Goal: Communication & Community: Answer question/provide support

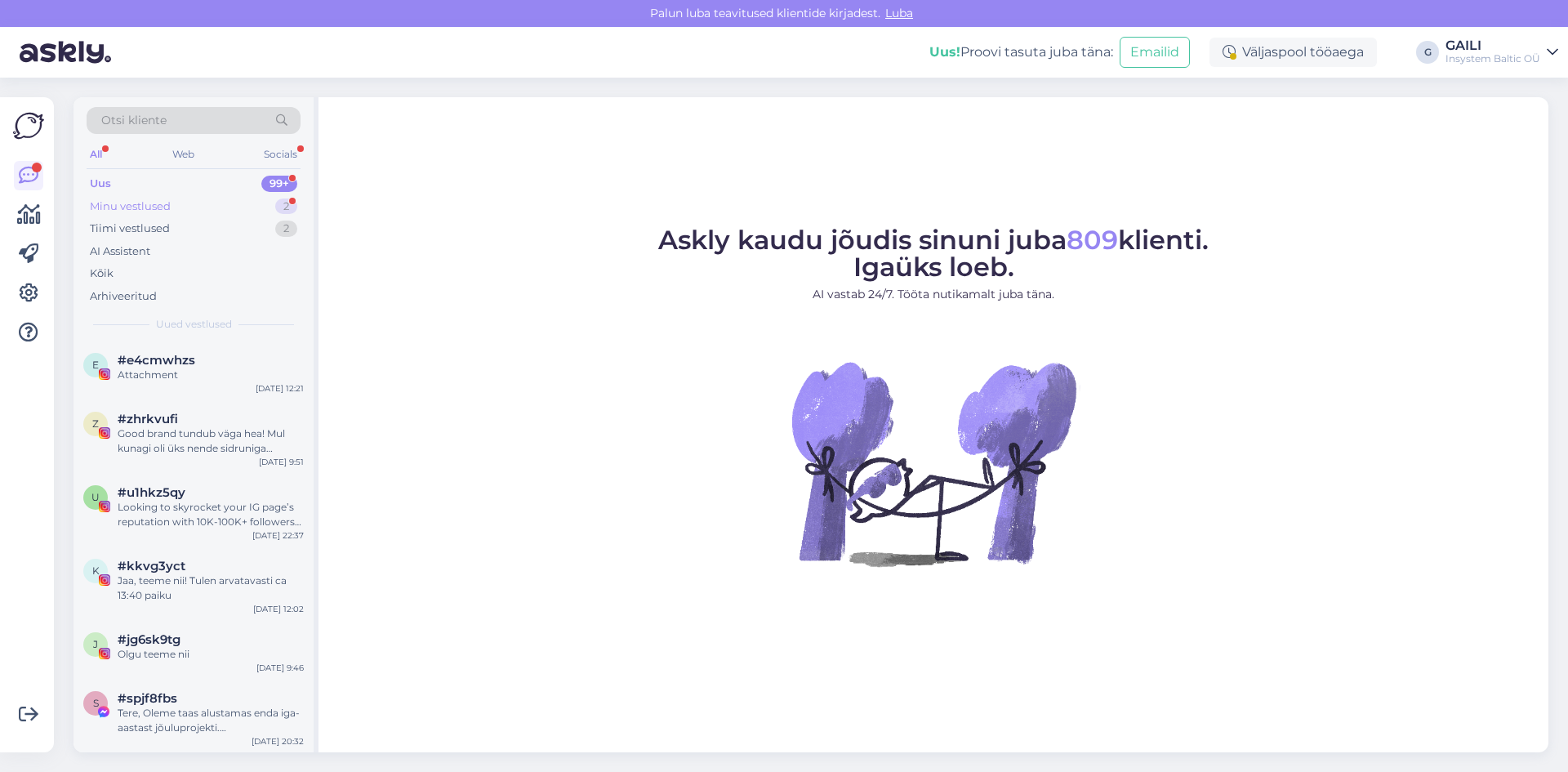
click at [195, 213] on div "Minu vestlused 2" at bounding box center [193, 207] width 214 height 23
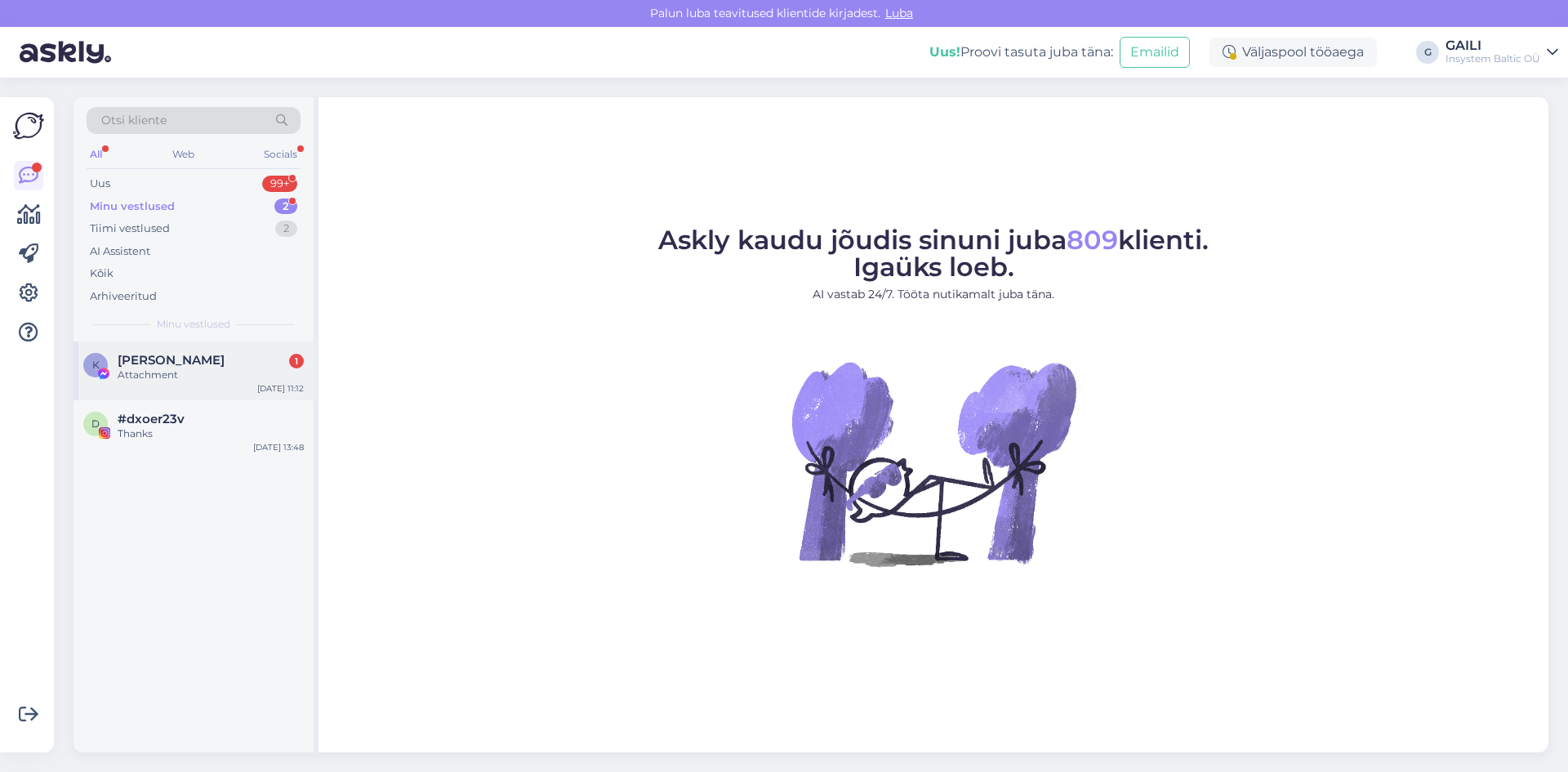
click at [188, 372] on div "Attachment" at bounding box center [210, 375] width 186 height 15
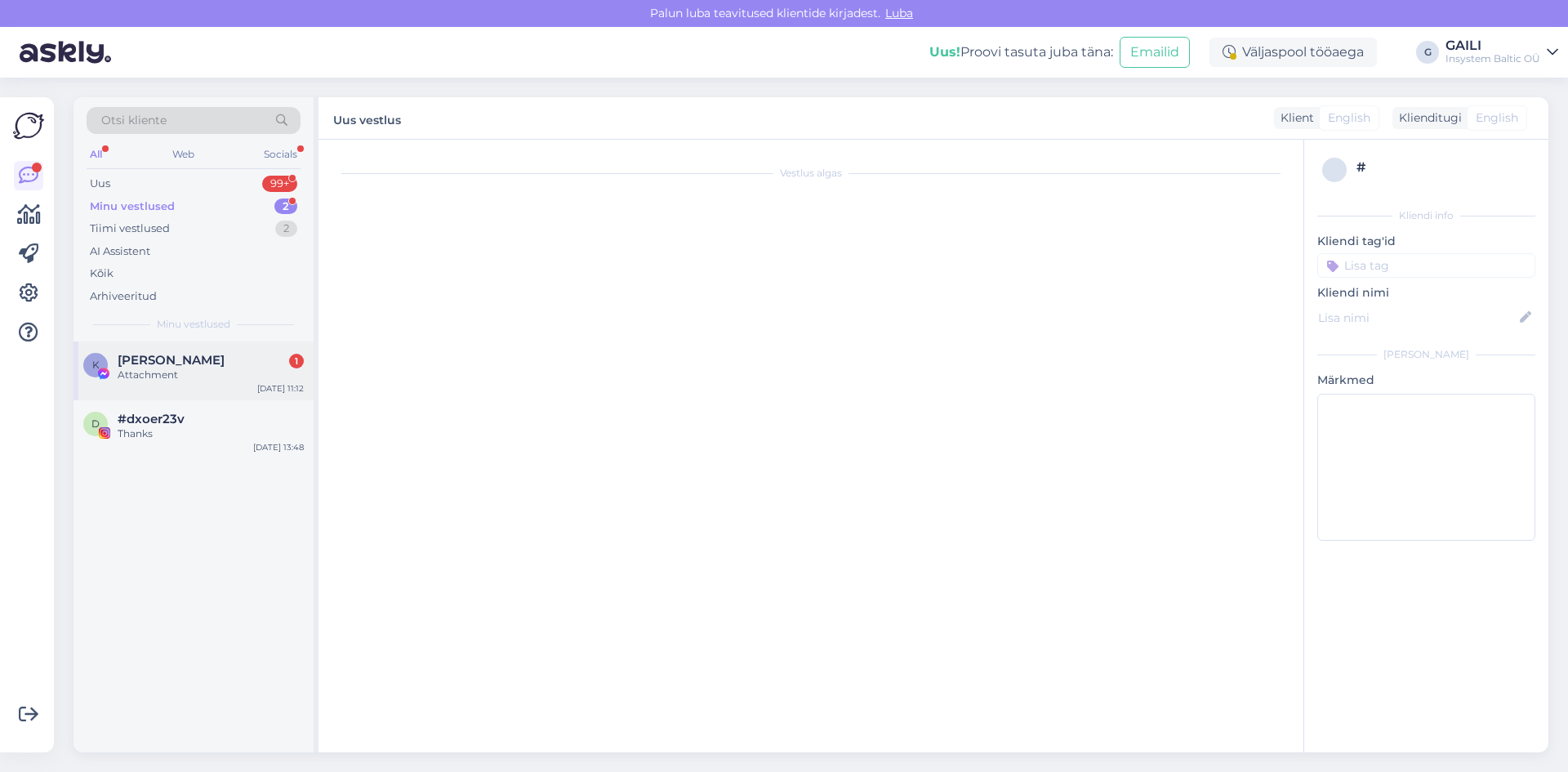
scroll to position [60, 0]
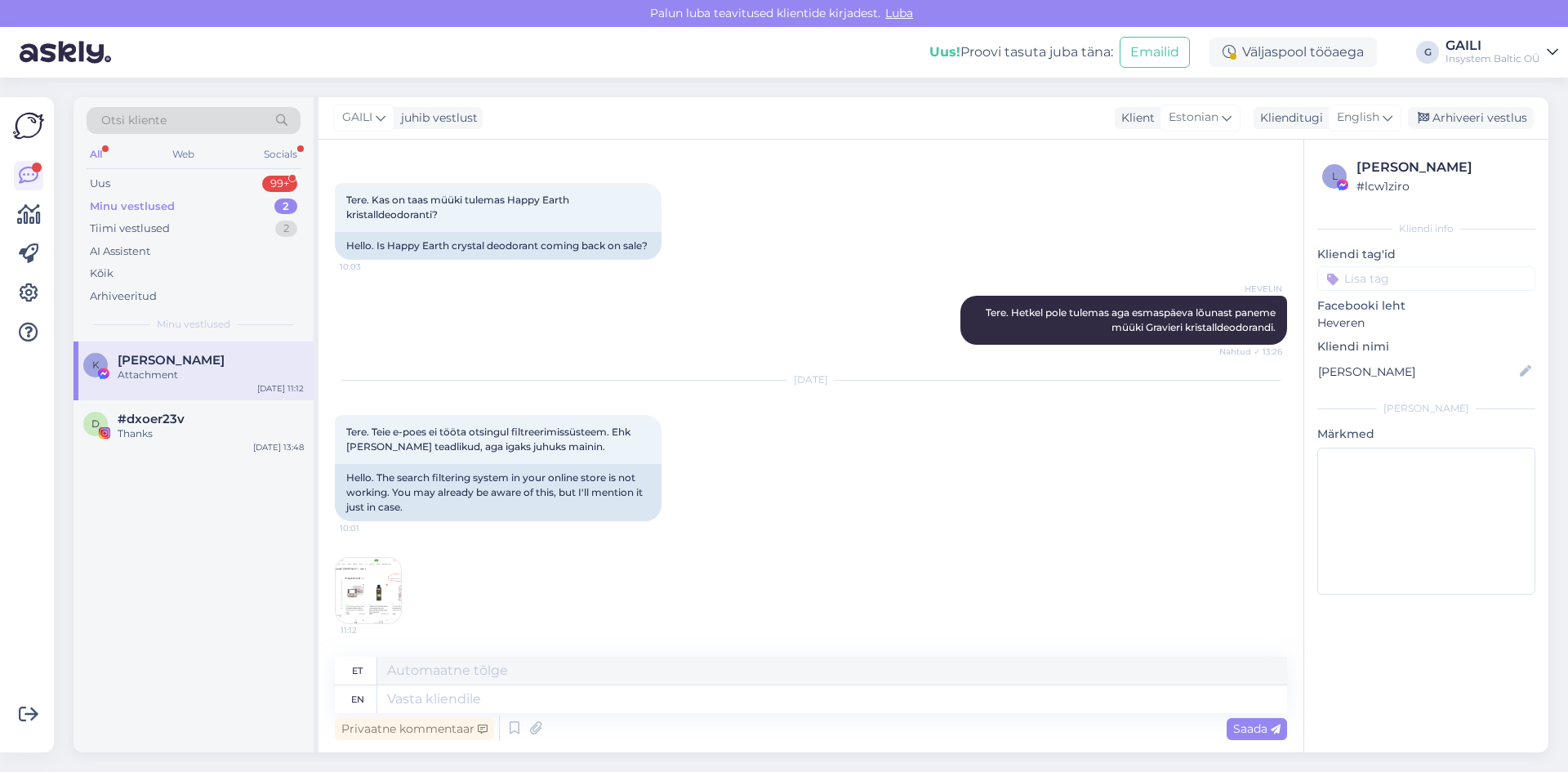
click at [377, 574] on img at bounding box center [368, 591] width 65 height 65
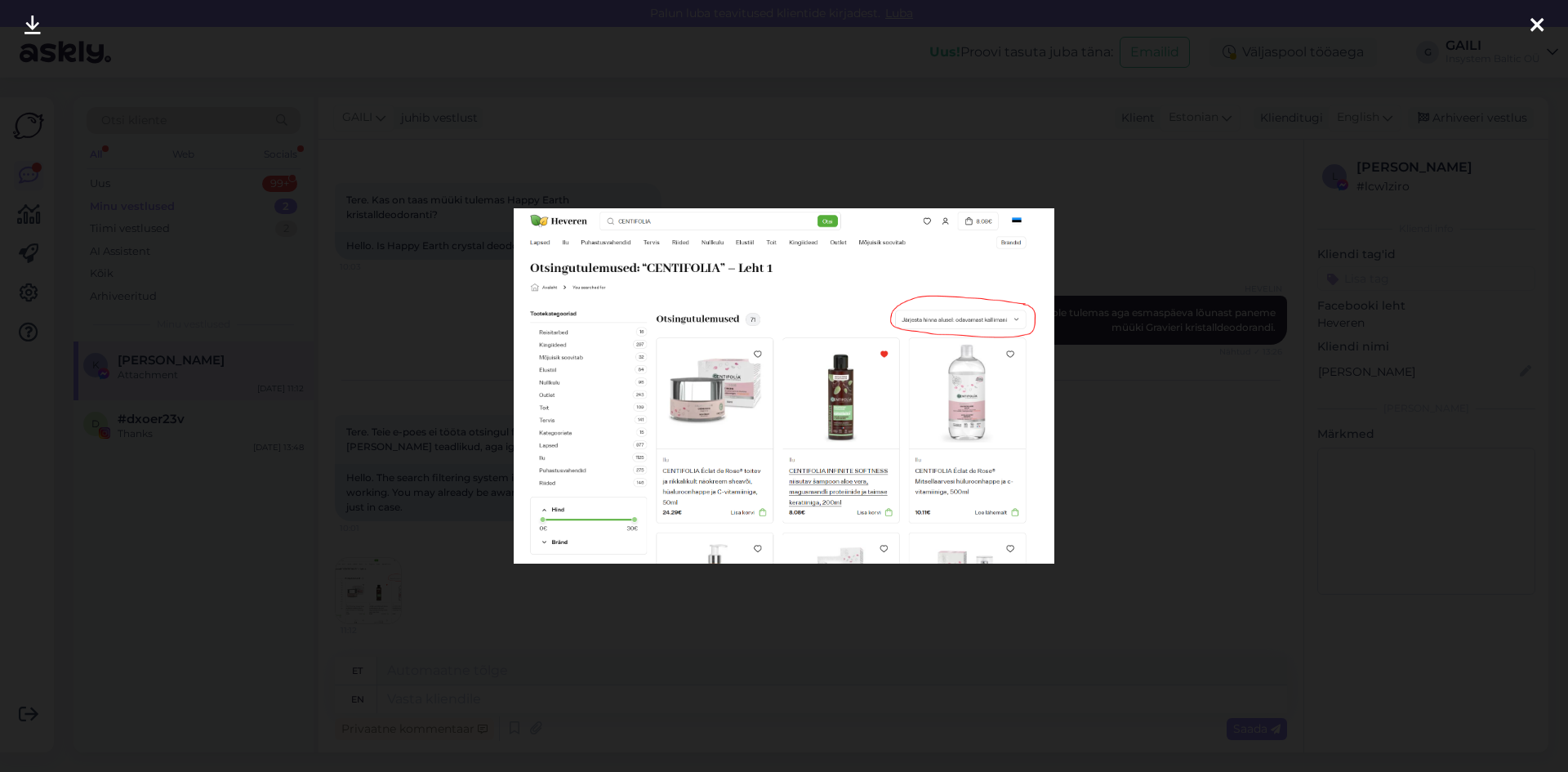
click at [1143, 459] on div at bounding box center [784, 386] width 1568 height 772
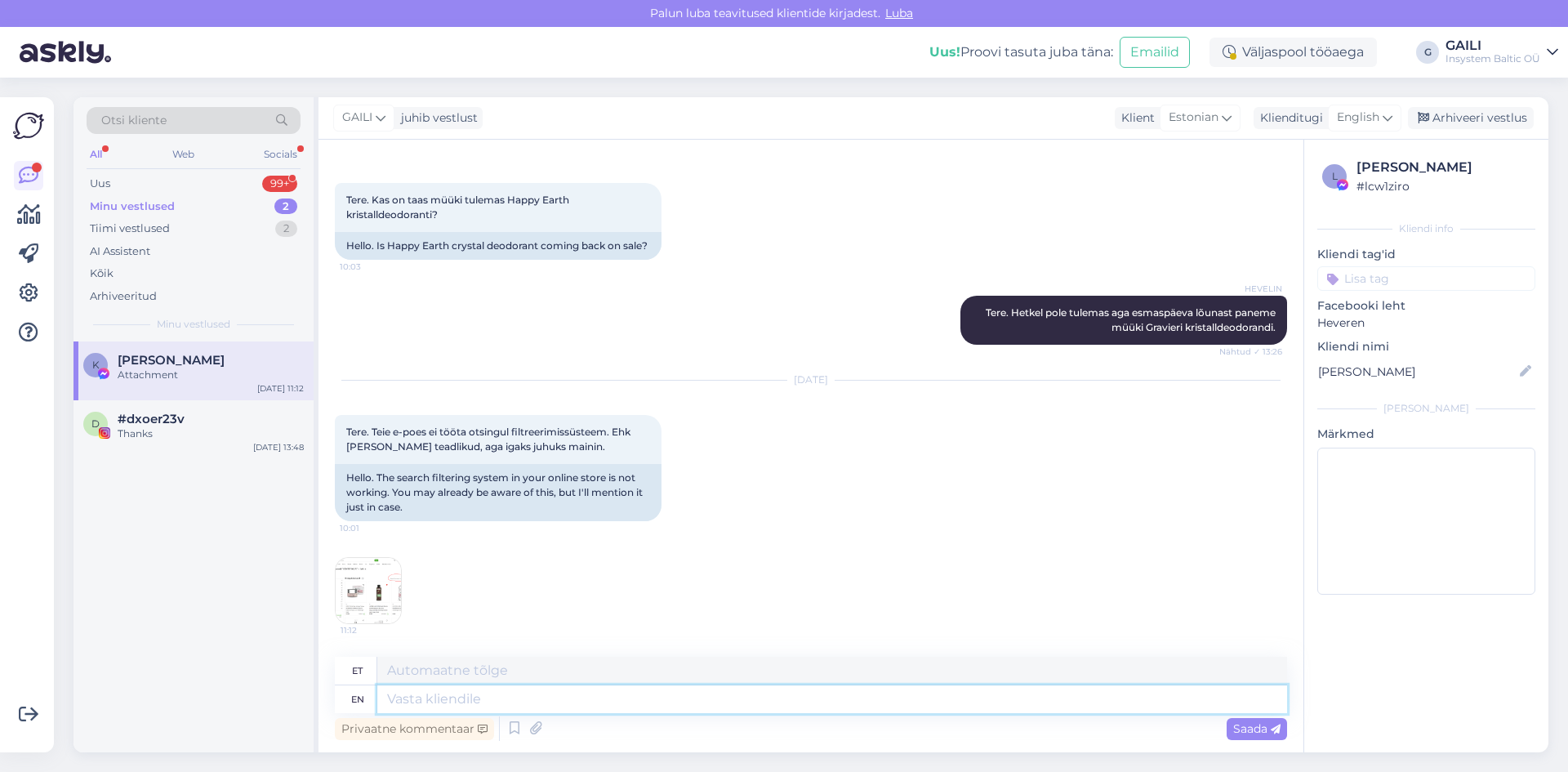
click at [504, 701] on textarea at bounding box center [832, 699] width 910 height 27
type textarea "t"
type textarea "Tere."
type textarea "Tere. Kahjuks"
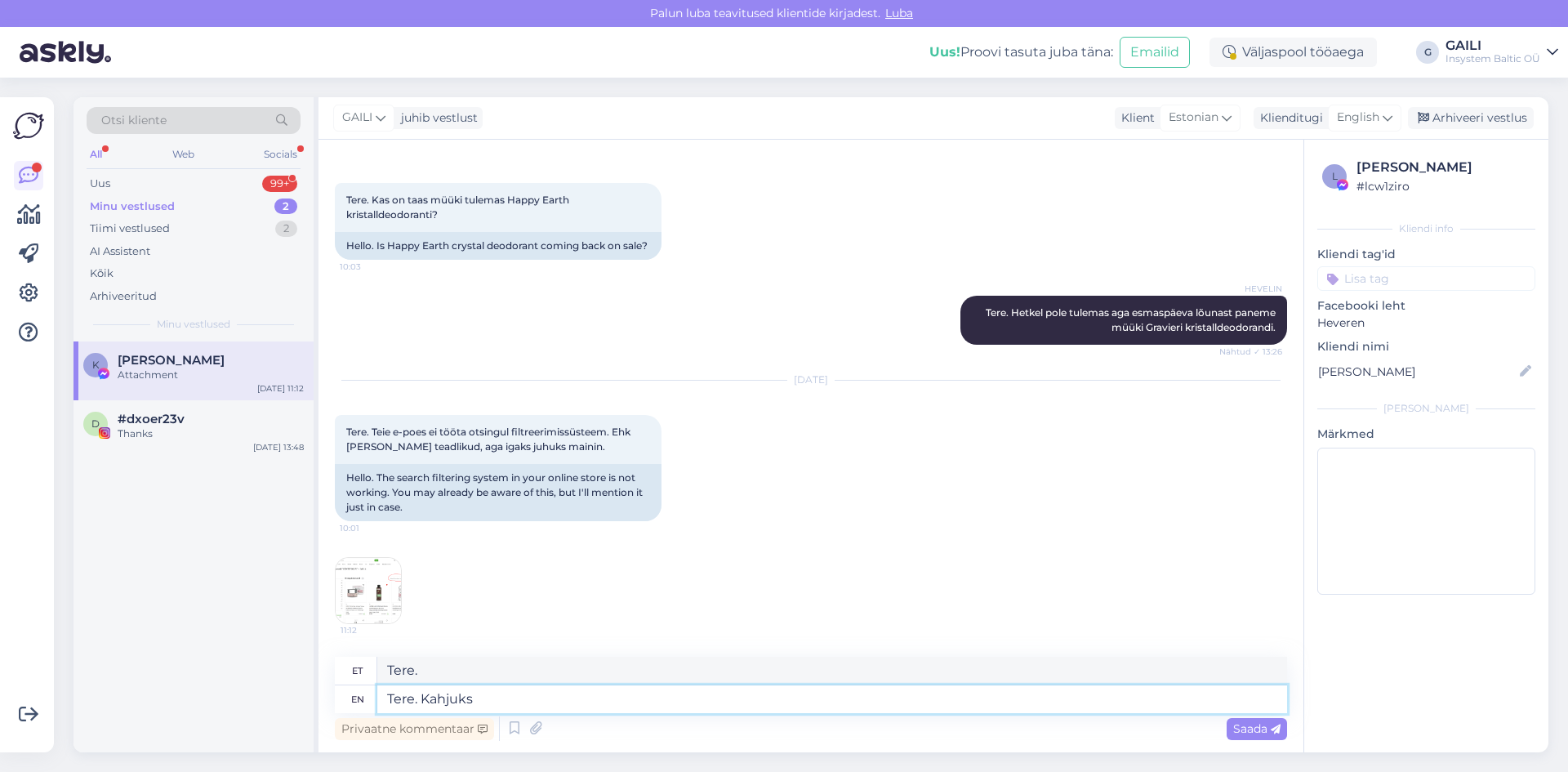
type textarea "Tere. Kahjuks"
type textarea "Tere."
type textarea "Tere. Uurisime"
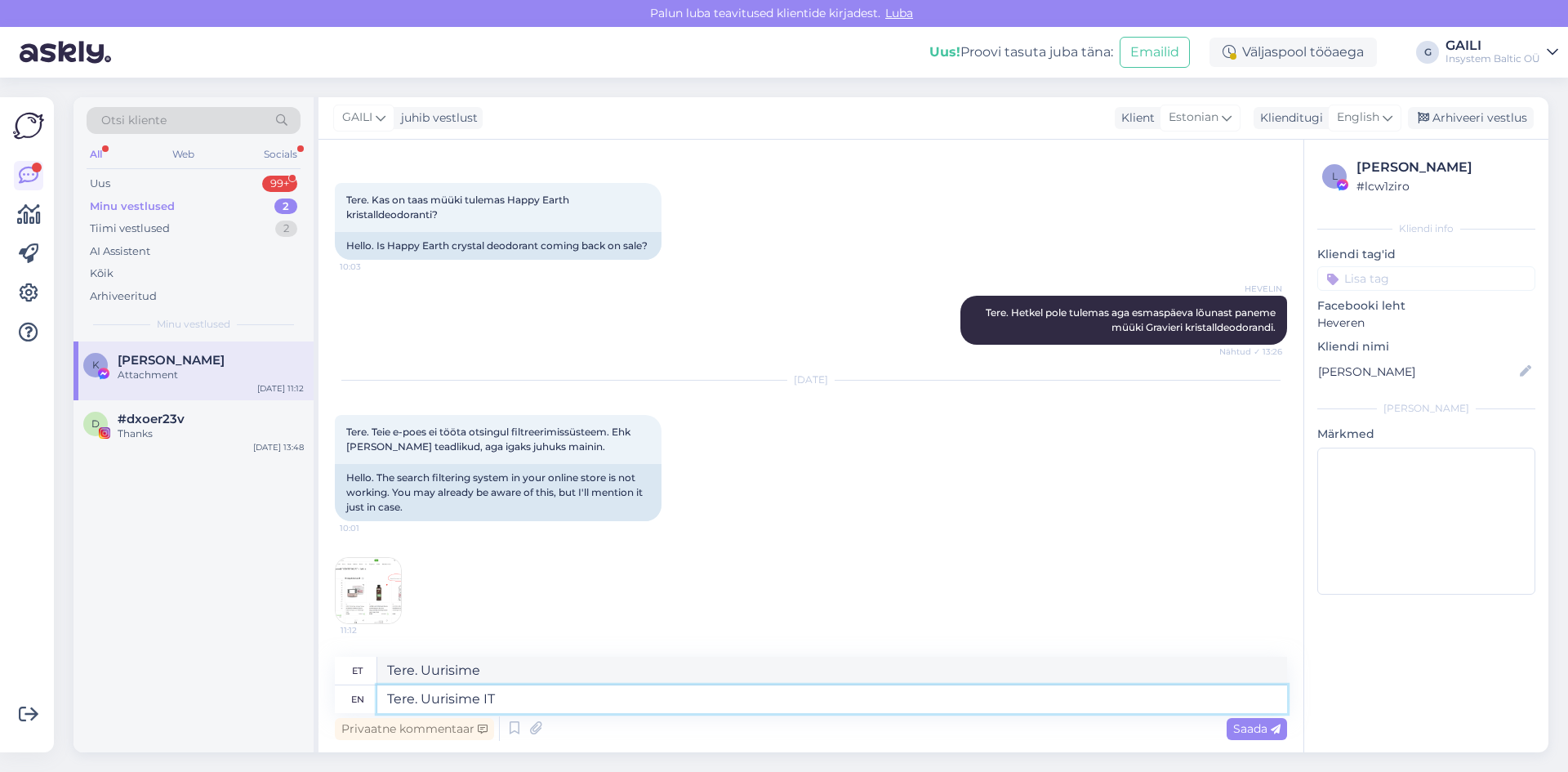
type textarea "Tere. Uurisime IT m"
type textarea "Tere. Uurisime IT-d"
type textarea "Tere. Uurisime IT meeskonnalt. K"
type textarea "Tere. Uurisime IT meeskonnalt."
type textarea "Tere. Uurisime IT meeskonnalt. Kahjuks"
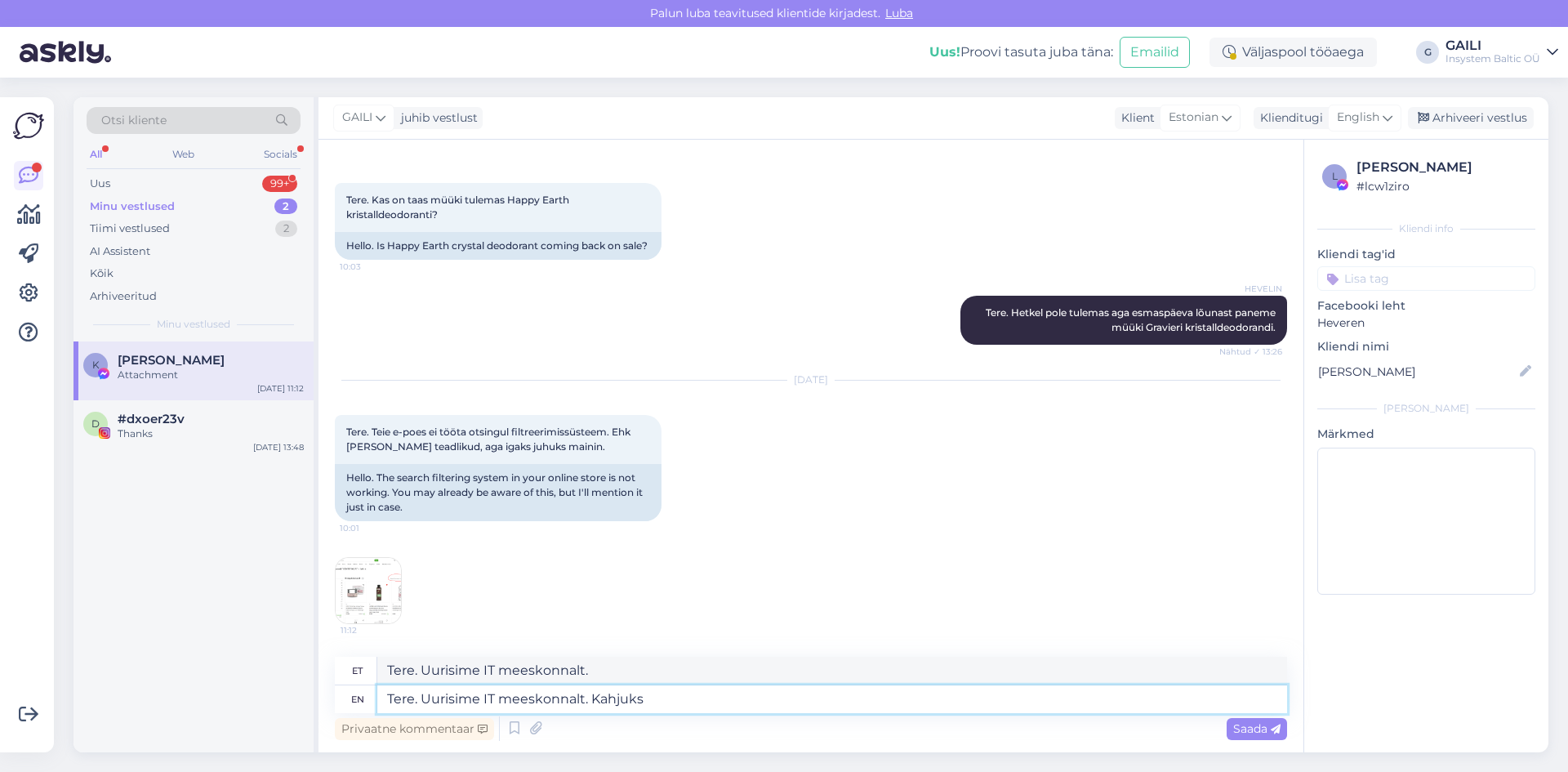
type textarea "Tere. Uurisime IT meeskonnalt. kahjuks"
type textarea "Tere. Uurisime IT meeskonnalt. Kahjuks sealt"
type textarea "Tere. Uurisime IT meeskonnalt. kahjuks sealt"
type textarea "Tere. Uurisime IT meeskonnalt. Kahjuks sealt tõesti"
type textarea "Tere. Uurisime IT meeskonnalt. kahjuks sealt tõesti"
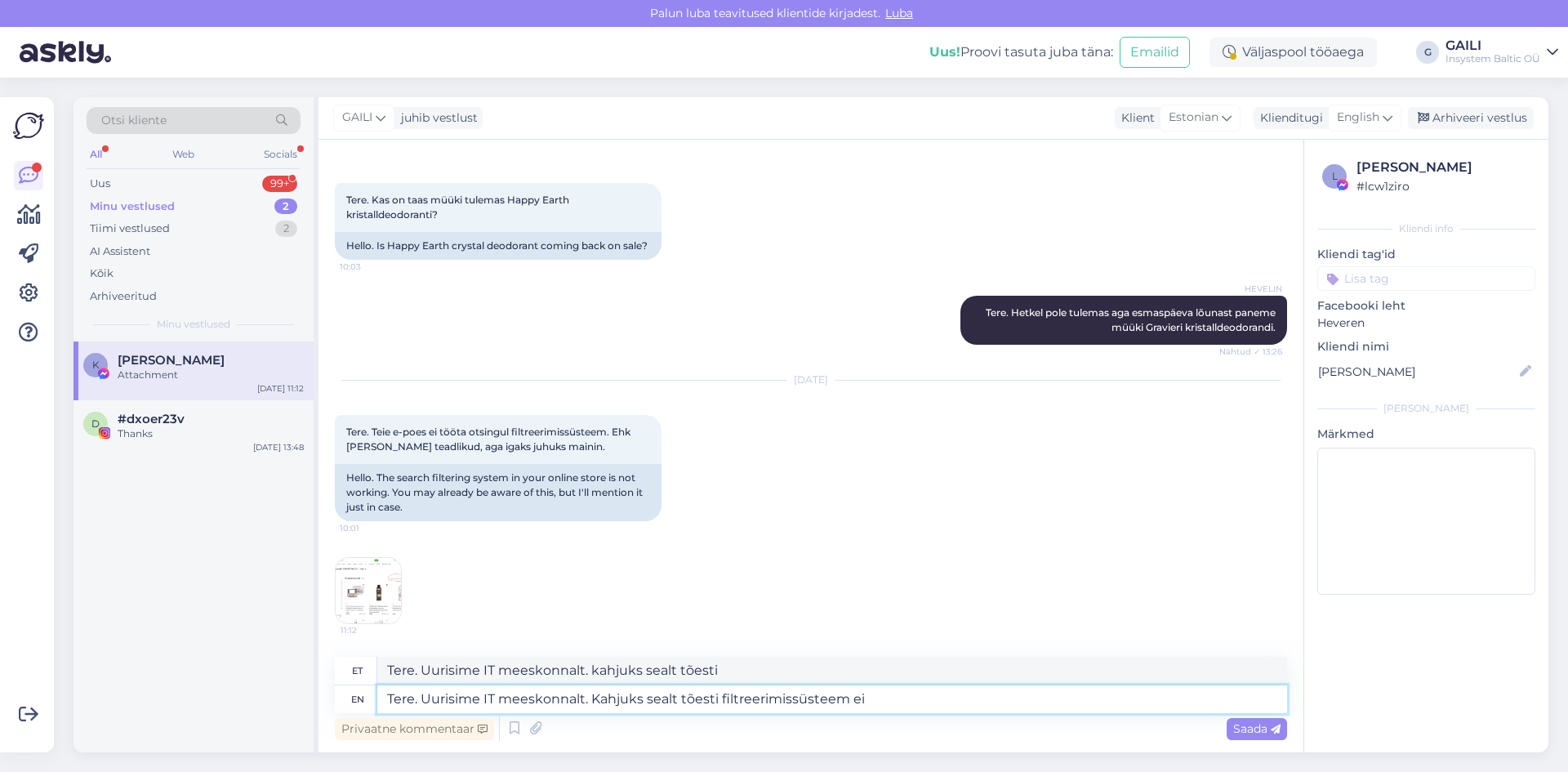
type textarea "Tere. Uurisime IT meeskonnalt. Kahjuks sealt tõesti filtreerimissüsteem ei"
type textarea "Tere. Uurisime IT meeskonnalt. Kahjuks sealt tõesti filtreerimissüsteem ei tööt…"
type textarea "Tere. Uurisime IT meeskonnalt. Kindlasti sealt tõesti filtreerimissüsteem ei tö…"
type textarea "Tere. Uurisime IT meeskonnalt. Kahjuks sealt tõesti filtreerimissüsteem ei tööt…"
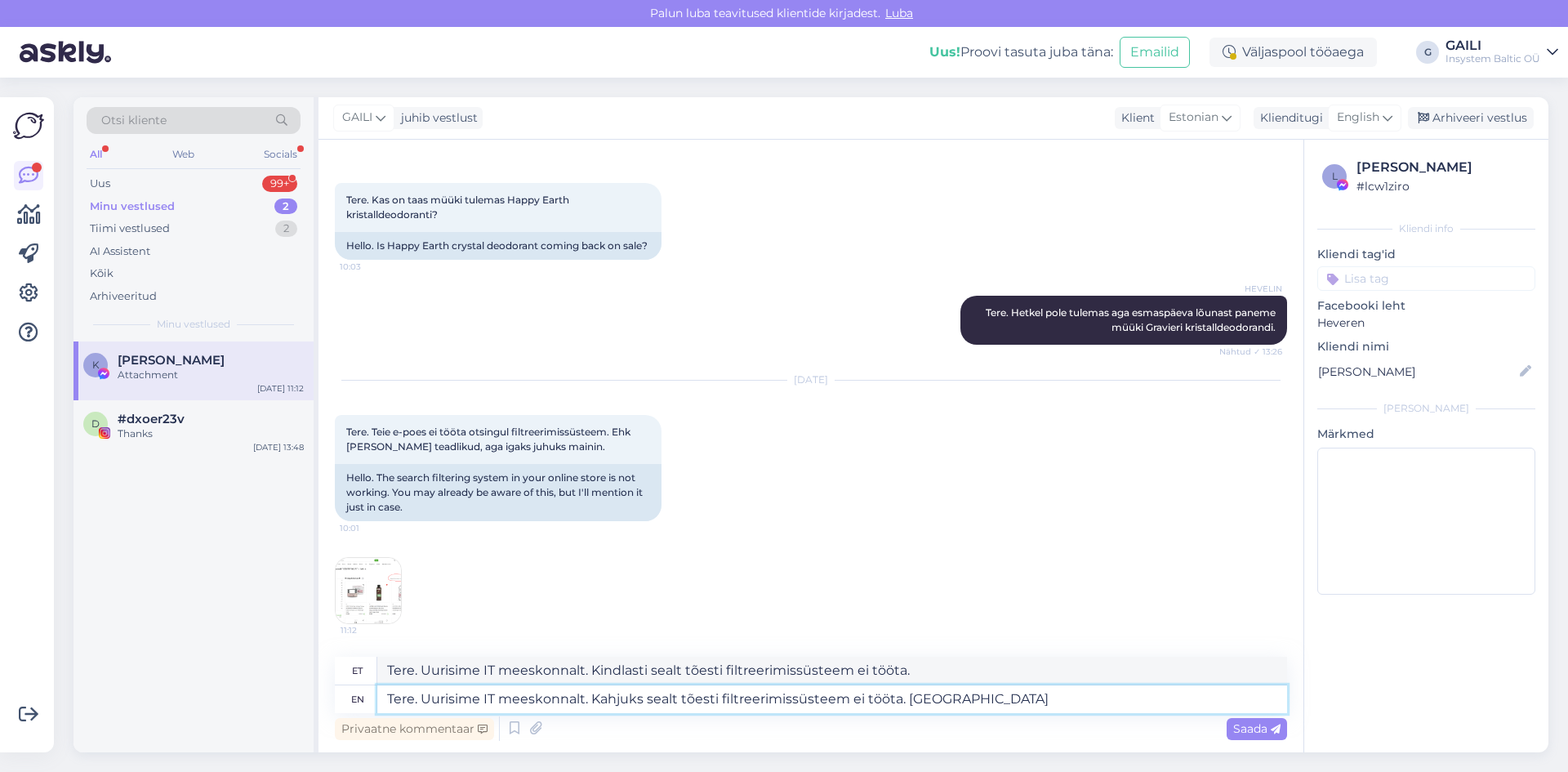
type textarea "Tere. Uurisime IT meeskonnalt. Kindlasti sealt tõesti filtreerimissüsteem ei tö…"
type textarea "Tere. Uurisime IT meeskonnalt. Kahjuks sealt tõesti filtreerimissüsteem ei tööt…"
type textarea "Tere. Uurisime IT meeskonnalt. Kindlasti sealt tõesti filtreerimissüsteem ei tö…"
type textarea "Tere. Uurisime IT meeskonnalt. Kahjuks sealt tõesti filtreerimissüsteem ei tööt…"
type textarea "Tere. Uurisime IT meeskonnalt. Kindlasti sealt tõesti filtreerimissüsteem ei tö…"
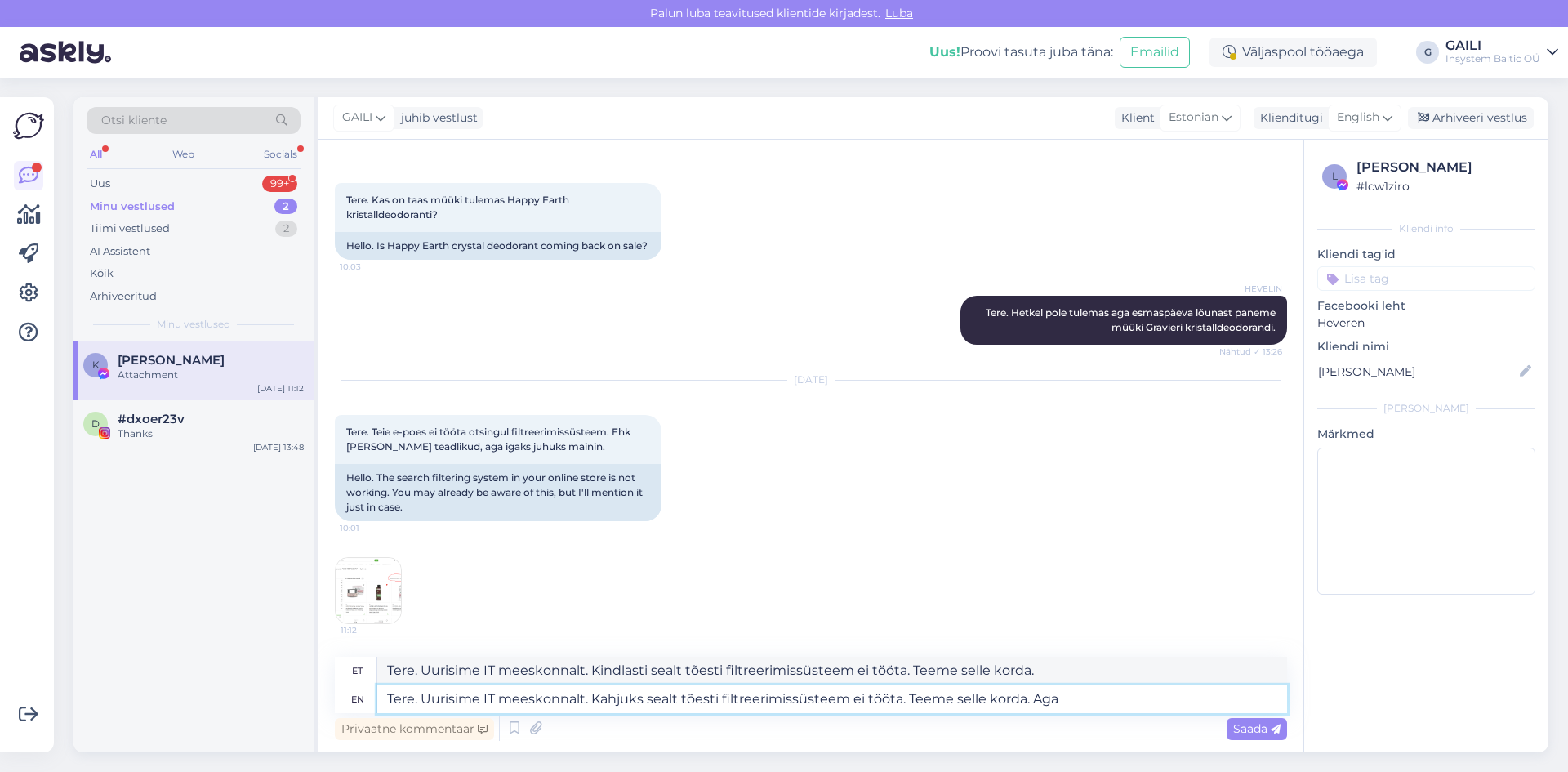
type textarea "Tere. Uurisime IT meeskonnalt. Kahjuks sealt tõesti filtreerimissüsteem ei tööt…"
type textarea "Tere. Uurisime IT meeskonnalt. Kindlasti sealt tõesti filtreerimissüsteem ei tö…"
type textarea "Tere. Uurisime IT meeskonnalt. Kahjuks sealt tõesti filtreerimissüsteem ei tööt…"
type textarea "Tere. Uurisime IT meeskonnalt. Kindlasti sealt tõesti filtreerimissüsteem ei tö…"
type textarea "Tere. Uurisime IT meeskonnalt. Kahjuks sealt tõesti filtreerimissüsteem ei tööt…"
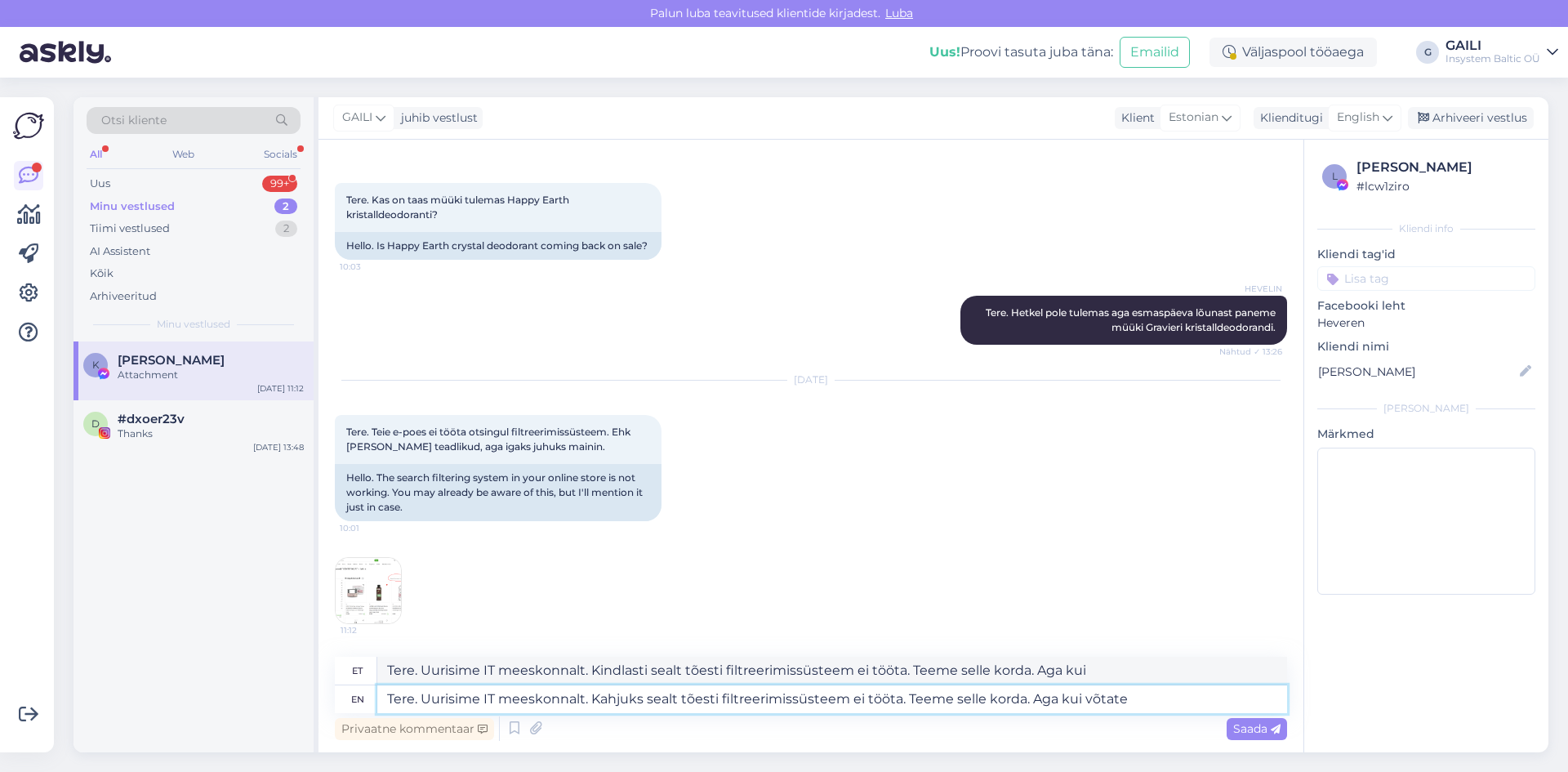
type textarea "Tere. Uurisime IT meeskonnalt. Kindlasti sealt tõesti filtreerimissüsteem ei tö…"
type textarea "Tere. Uurisime IT meeskonnalt. Kahjuks sealt tõesti filtreerimissüsteem ei tööt…"
type textarea "Tere. Uurisime IT meeskonnalt. Kindlasti sealt tõesti filtreerimissüsteem ei tö…"
type textarea "Tere. Uurisime IT meeskonnalt. Kahjuks sealt tõesti filtreerimissüsteem ei tööt…"
type textarea "Tere. Uurisime IT meeskonnalt. Kindlasti sealt tõesti filtreerimissüsteem ei tö…"
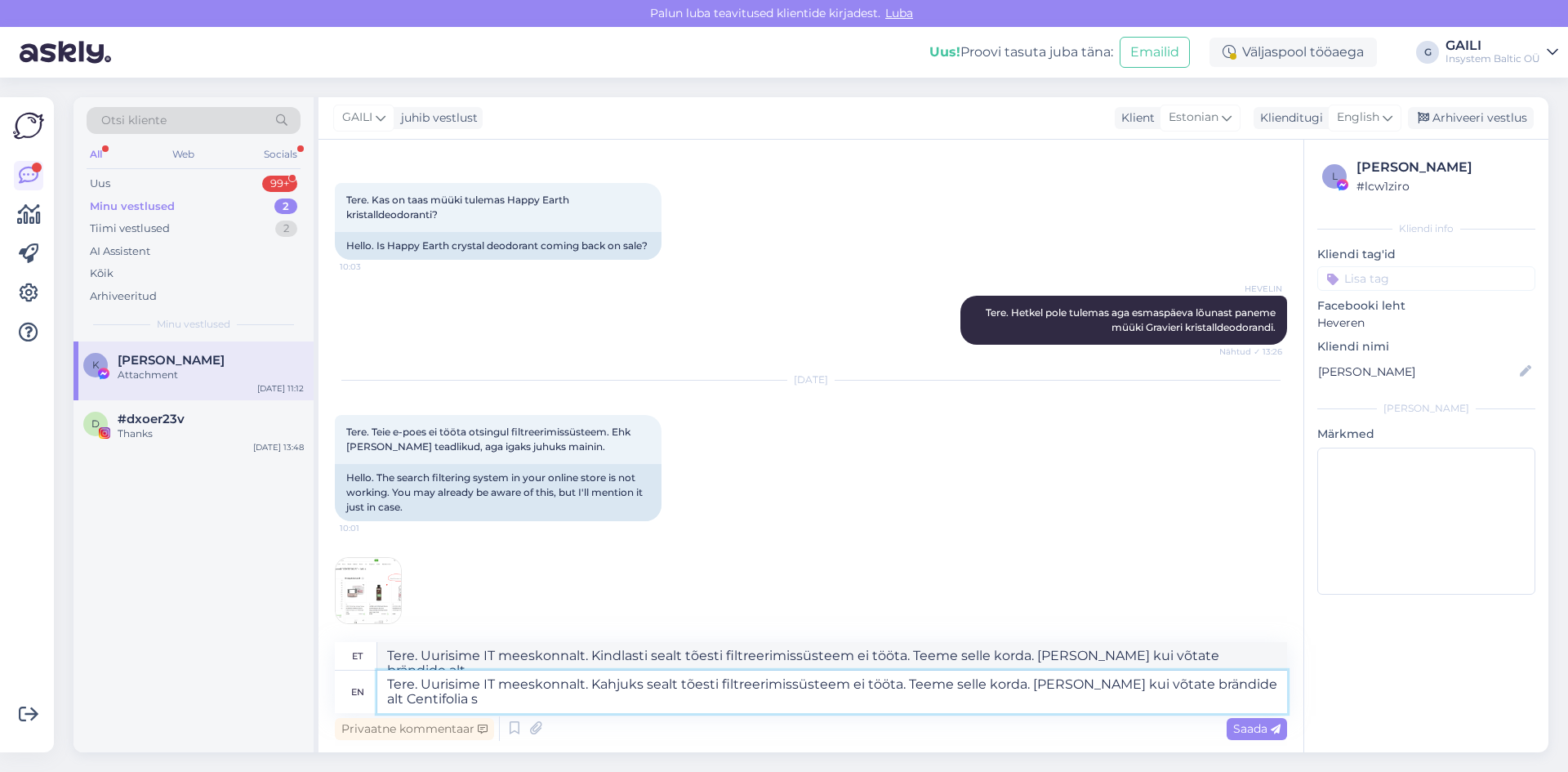
type textarea "Tere. Uurisime IT meeskonnalt. Kahjuks sealt tõesti filtreerimissüsteem ei tööt…"
type textarea "Tere. Uurisime IT meeskonnalt. Kindlasti sealt tõesti filtreerimissüsteem ei tö…"
type textarea "Tere. Uurisime IT meeskonnalt. Kahjuks sealt tõesti filtreerimissüsteem ei tööt…"
type textarea "Tere. Uurisime IT meeskonnalt. Kindlasti sealt tõesti filtreerimissüsteem ei tö…"
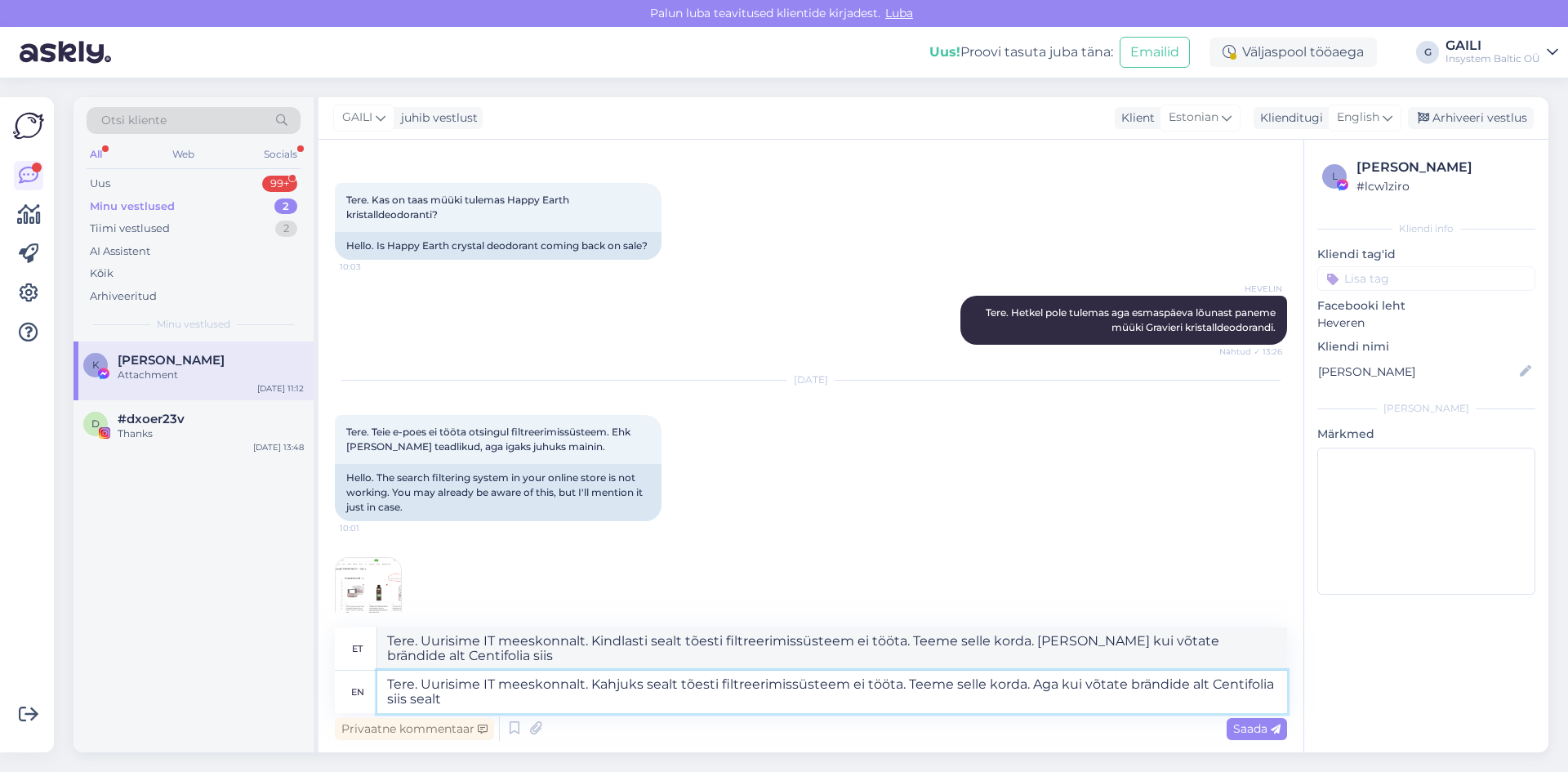
type textarea "Tere. Uurisime IT meeskonnalt. Kahjuks sealt tõesti filtreerimissüsteem ei tööt…"
type textarea "Tere. Uurisime IT meeskonnalt. Kindlasti sealt tõesti filtreerimissüsteem ei tö…"
type textarea "Tere. Uurisime IT meeskonnalt. Kahjuks sealt tõesti filtreerimissüsteem ei tööt…"
type textarea "Tere. Uurisime IT meeskonnalt. Kindlasti sealt tõesti filtreerimissüsteem ei tö…"
type textarea "Tere. Uurisime IT meeskonnalt. Kahjuks sealt tõesti filtreerimissüsteem ei tööt…"
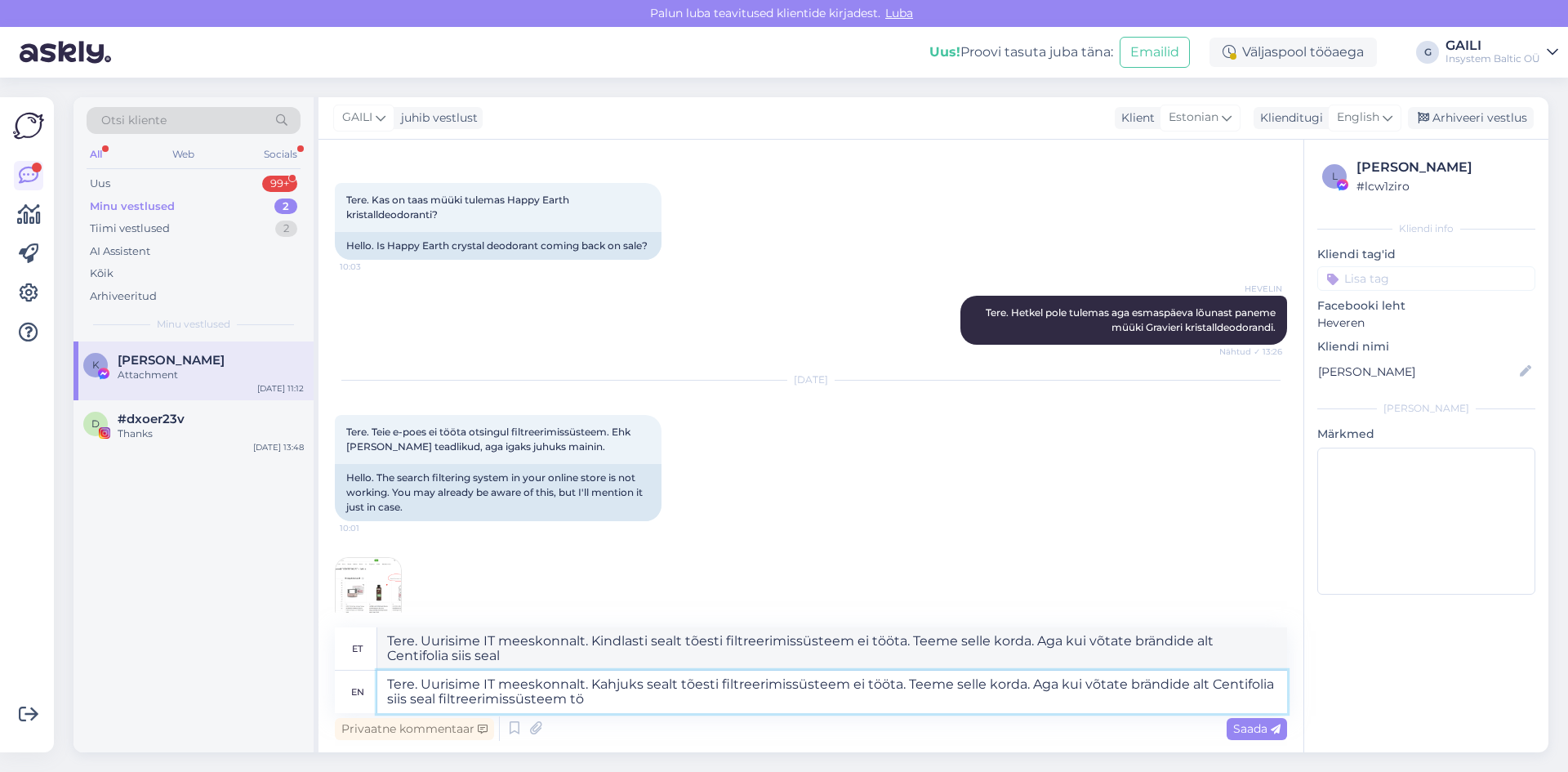
type textarea "Tere. Uurisime IT meeskonnalt. Kindlasti sealt tõesti filtreerimissüsteem ei tö…"
type textarea "Tere. Uurisime IT meeskonnalt. Kahjuks sealt tõesti filtreerimissüsteem ei tööt…"
type textarea "Tere. Uurisime IT meeskonnalt. Kindlasti sealt tõesti filtreerimissüsteem ei tö…"
type textarea "Tere. Uurisime IT meeskonnalt. Kahjuks sealt tõesti filtreerimissüsteem ei tööt…"
type textarea "Tere. Uurisime IT meeskonnalt. Kindlasti sealt tõesti filtreerimissüsteem ei tö…"
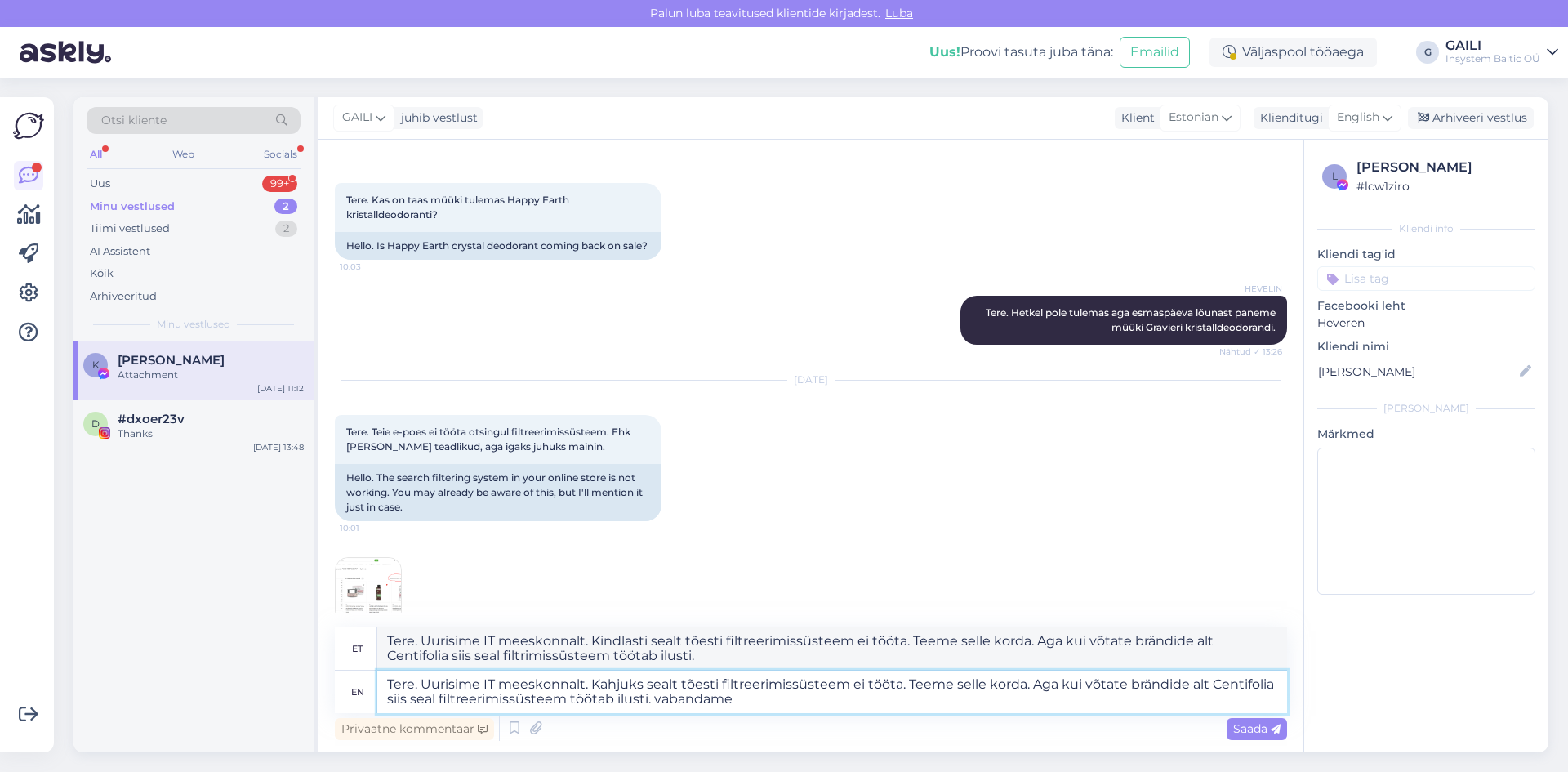
type textarea "Tere. Uurisime IT meeskonnalt. Kahjuks sealt tõesti filtreerimissüsteem ei tööt…"
type textarea "Tere. Uurisime IT meeskonnalt. Kindlasti sealt tõesti filtreerimissüsteem ei tö…"
type textarea "Tere. Uurisime IT meeskonnalt. Kahjuks sealt tõesti filtreerimissüsteem ei tööt…"
type textarea "Tere. Uurisime IT meeskonnalt. Kindlasti sealt tõesti filtreerimissüsteem ei tö…"
type textarea "Tere. Uurisime IT meeskonnalt. Kahjuks sealt tõesti filtreerimissüsteem ei tööt…"
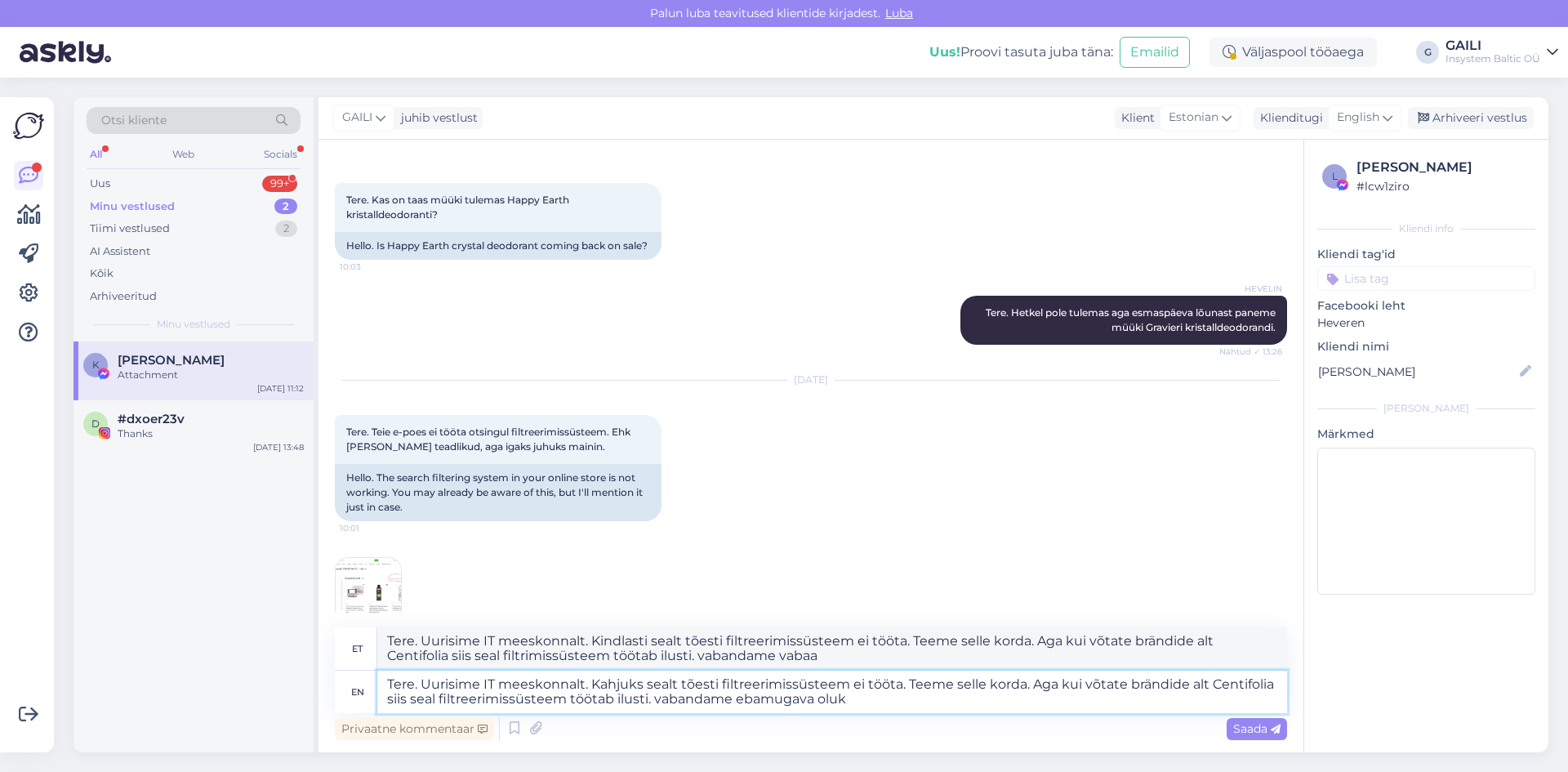
type textarea "Tere. Uurisime IT meeskonnalt. Kindlasti sealt tõesti filtreerimissüsteem ei tö…"
type textarea "Tere. Uurisime IT meeskonnalt. Kahjuks sealt tõesti filtreerimissüsteem ei tööt…"
type textarea "Tere. Uurisime IT meeskonnalt. Kindlasti sealt tõesti filtreerimissüsteem ei tö…"
type textarea "Tere. Uurisime IT meeskonnalt. Kahjuks sealt tõesti filtreerimissüsteem ei tööt…"
type textarea "Tere. Uurisime IT meeskonnalt. Kindlasti sealt tõesti filtreerimissüsteem ei tö…"
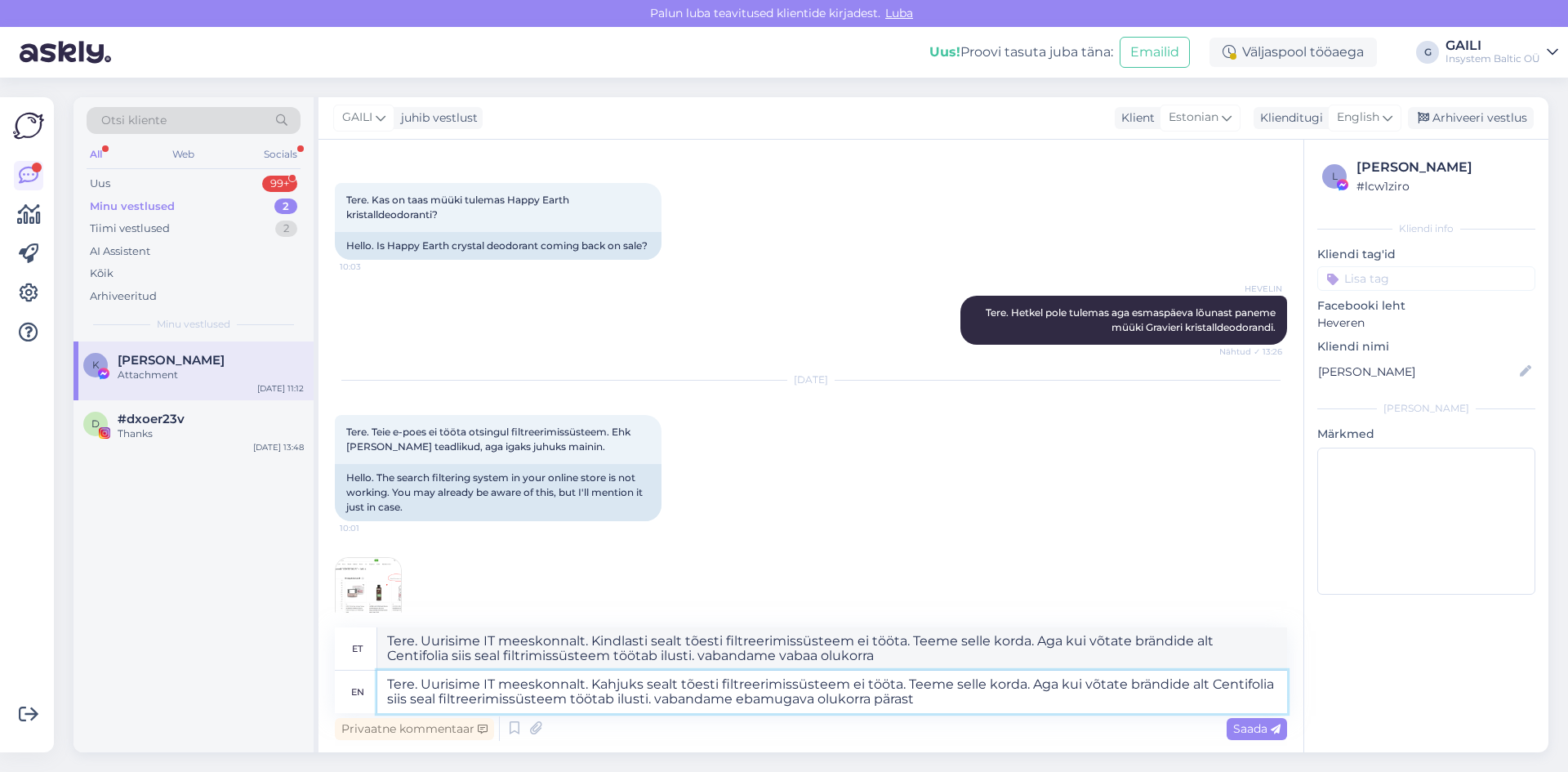
type textarea "Tere. Uurisime IT meeskonnalt. Kahjuks sealt tõesti filtreerimissüsteem ei tööt…"
type textarea "Tere. Uurisime IT meeskonnalt. Kindlasti sealt tõesti filtreerimissüsteem ei tö…"
drag, startPoint x: 657, startPoint y: 703, endPoint x: 672, endPoint y: 703, distance: 15.0
click at [658, 703] on textarea "Tere. Uurisime IT meeskonnalt. Kahjuks sealt tõesti filtreerimissüsteem ei tööt…" at bounding box center [832, 693] width 910 height 42
type textarea "Tere. Uurisime IT meeskonnalt. Kahjuks sealt tõesti filtreerimissüsteem ei tööt…"
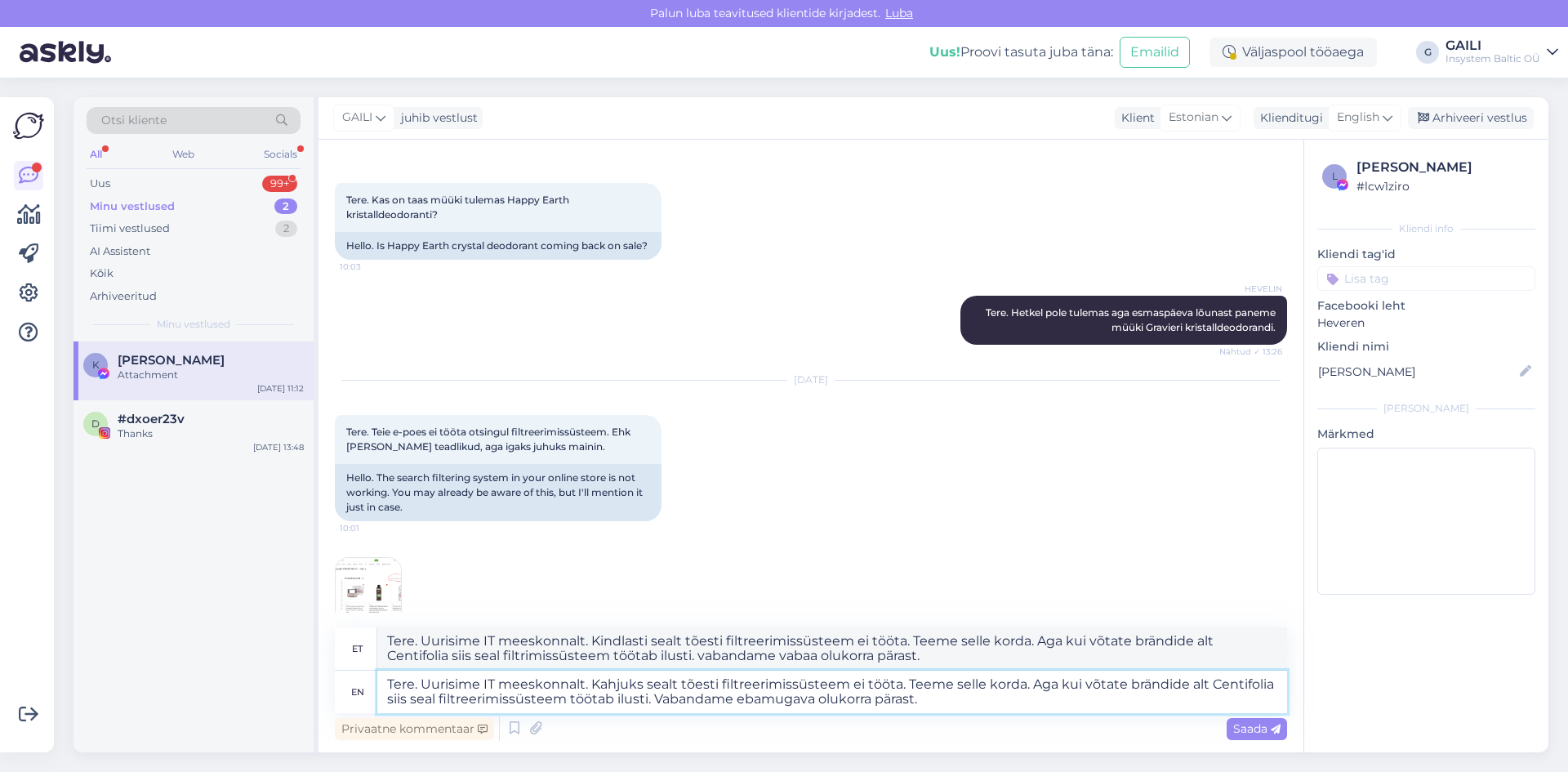
type textarea "Tere. Uurisime IT meeskonnalt. Kindlasti sealt tõesti filtreerimissüsteem ei tö…"
type textarea "Tere. Uurisime IT meeskonnalt. Kahjuks sealt tõesti filtreerimissüsteem ei tööt…"
click at [1251, 727] on span "Saada" at bounding box center [1257, 729] width 48 height 15
drag, startPoint x: 930, startPoint y: 705, endPoint x: 373, endPoint y: 684, distance: 557.4
click at [373, 684] on div "en Tere. Uurisime IT meeskonnalt. Kahjuks sealt tõesti filtreerimissüsteem ei t…" at bounding box center [810, 693] width 953 height 42
